Goal: Find specific fact

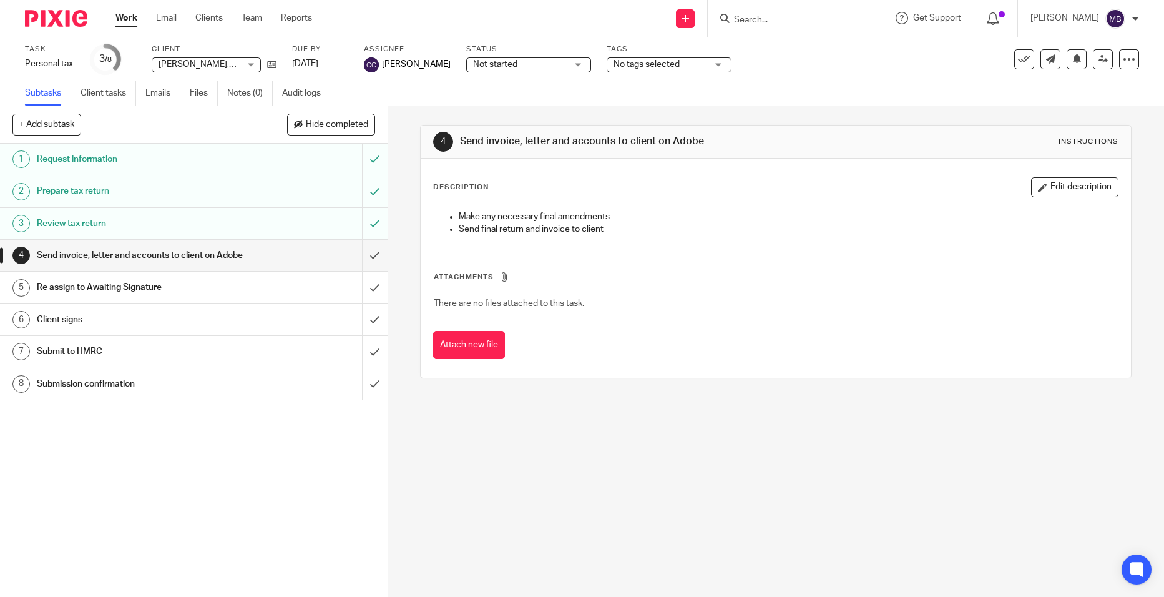
click at [762, 17] on input "Search" at bounding box center [789, 20] width 112 height 11
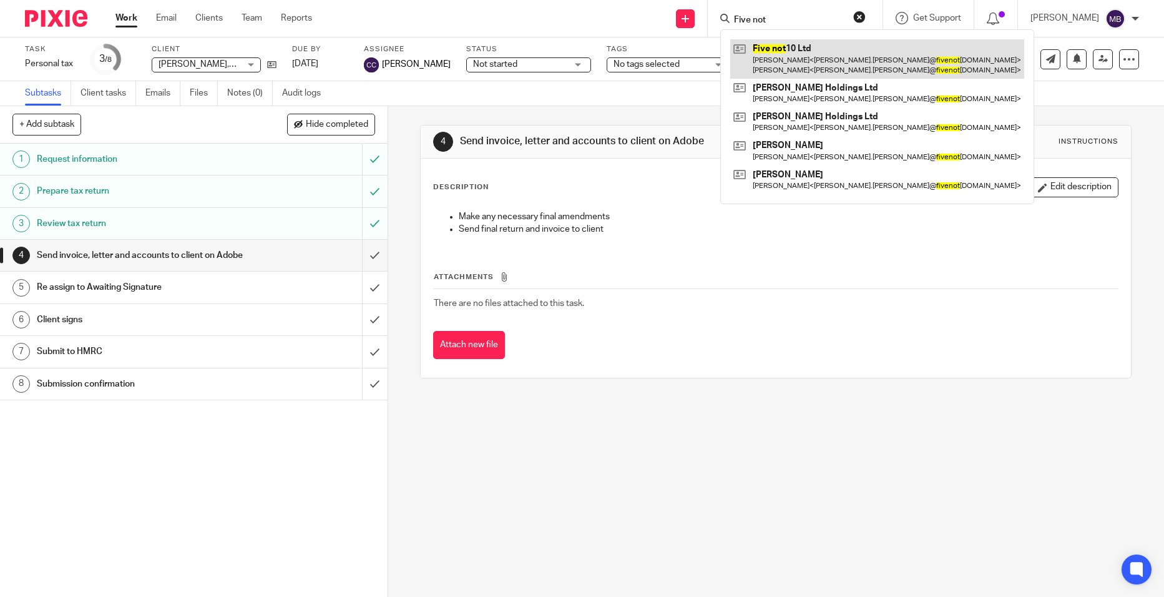
type input "Five not"
click at [779, 65] on link at bounding box center [877, 58] width 294 height 39
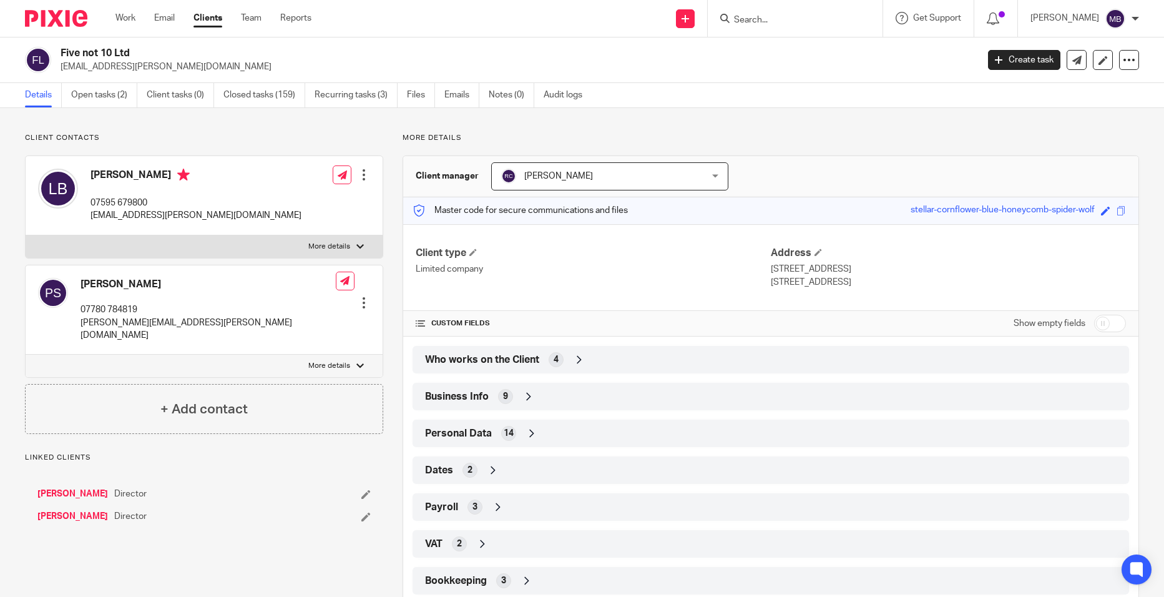
click at [550, 388] on div "Business Info 9" at bounding box center [771, 396] width 698 height 21
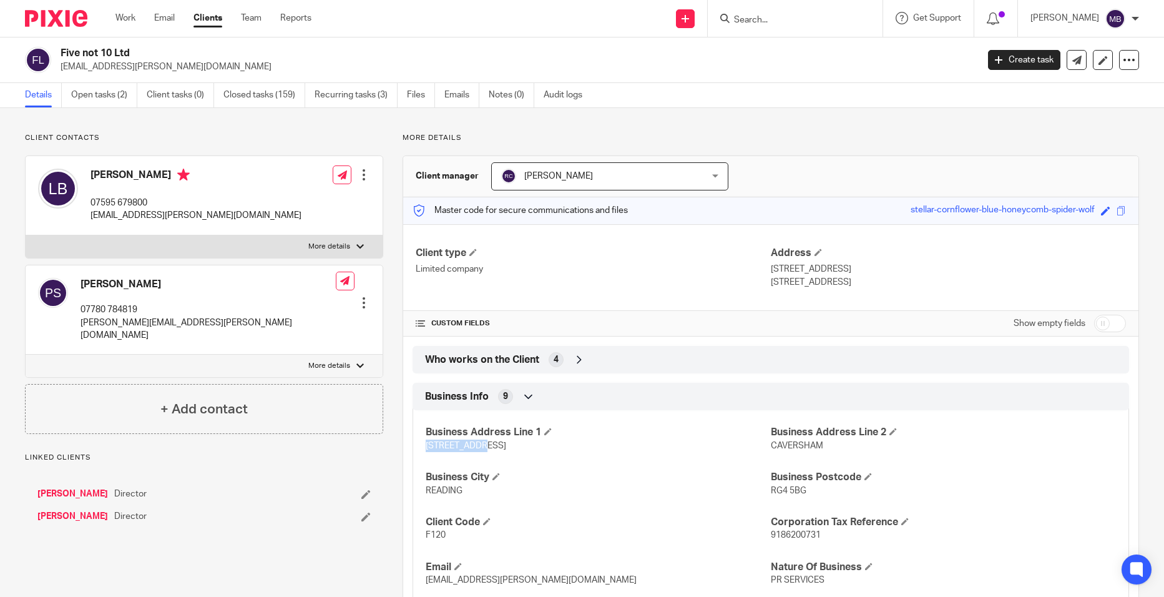
drag, startPoint x: 499, startPoint y: 454, endPoint x: 423, endPoint y: 447, distance: 75.9
click at [423, 447] on div "Business Address Line 1 46 STAR ROAD Business Address Line 2 CAVERSHAM Business…" at bounding box center [771, 524] width 716 height 247
copy span "46 STAR ROAD"
drag, startPoint x: 806, startPoint y: 489, endPoint x: 766, endPoint y: 491, distance: 40.0
click at [771, 491] on p "RG4 5BG" at bounding box center [943, 490] width 345 height 12
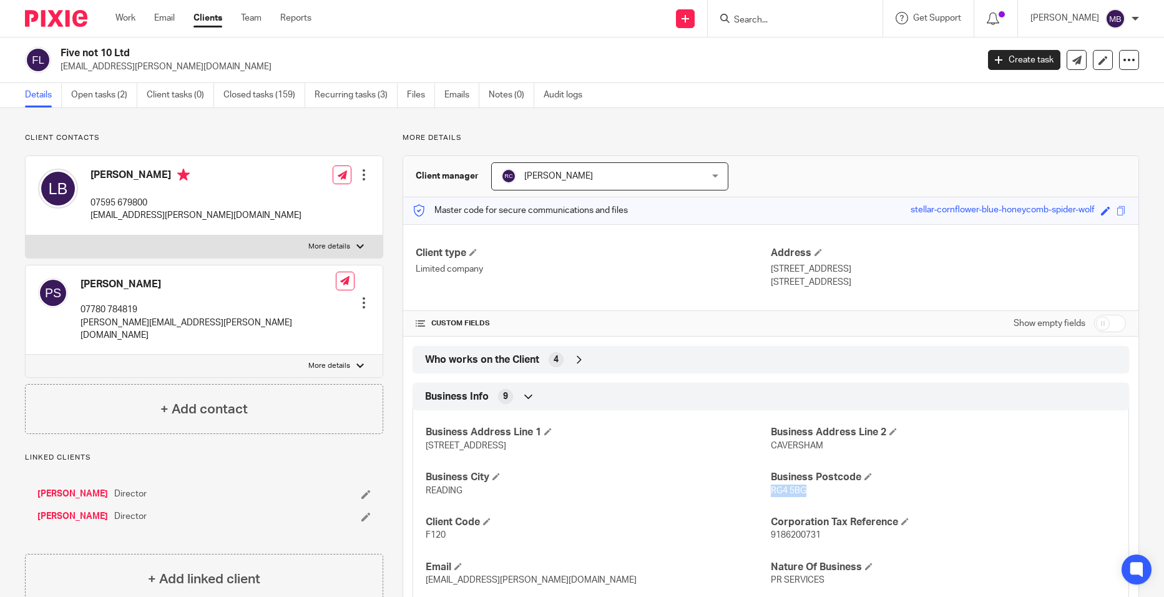
copy span "RG4 5BG"
